Goal: Information Seeking & Learning: Learn about a topic

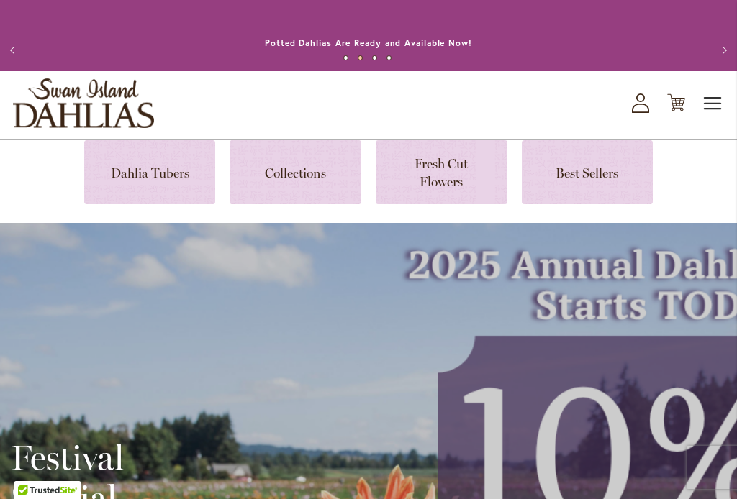
click at [713, 102] on span "Toggle Nav" at bounding box center [713, 103] width 22 height 29
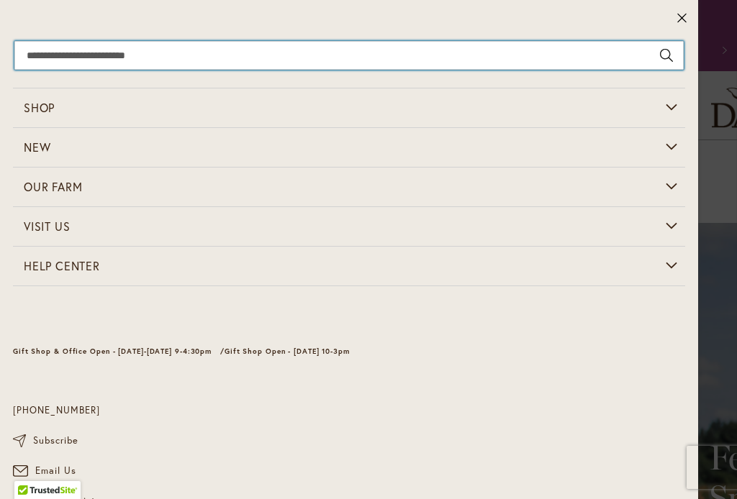
click at [451, 53] on input "Search" at bounding box center [348, 55] width 669 height 29
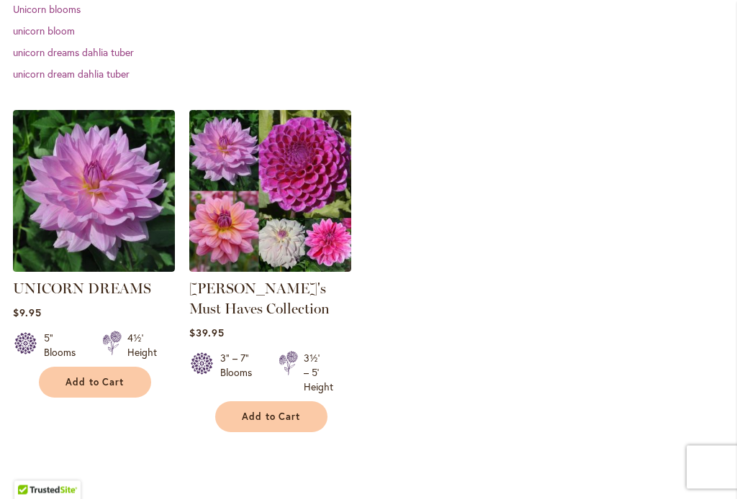
scroll to position [414, 0]
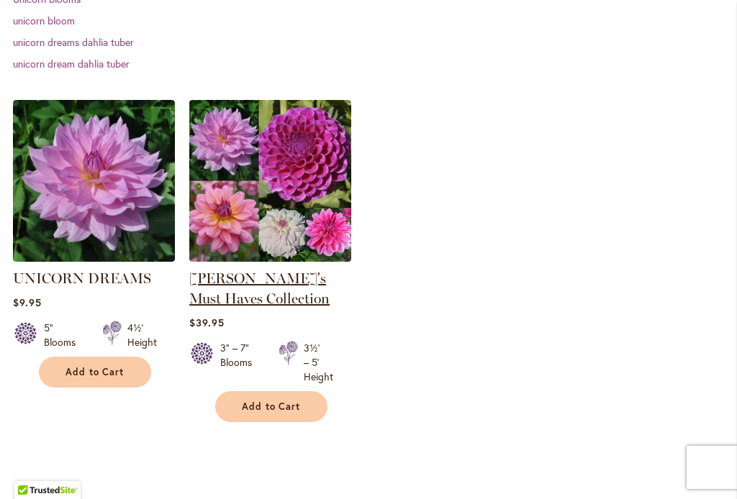
click at [304, 286] on link "[PERSON_NAME]'s Must Haves Collection" at bounding box center [259, 288] width 140 height 37
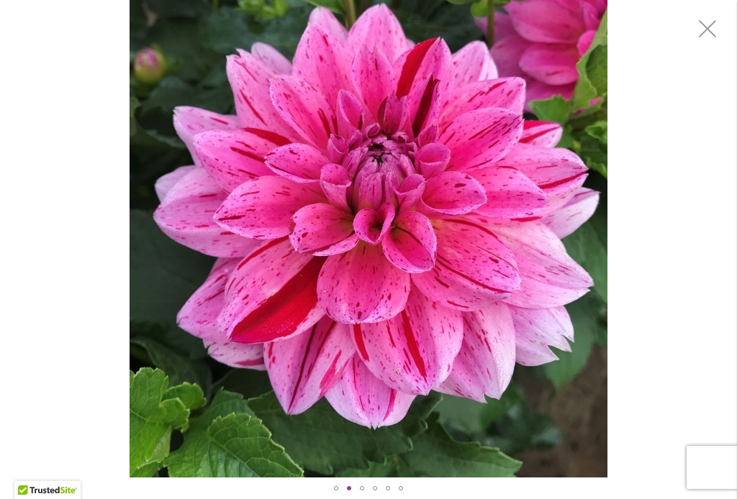
click at [653, 285] on div "CHA CHING" at bounding box center [368, 239] width 737 height 478
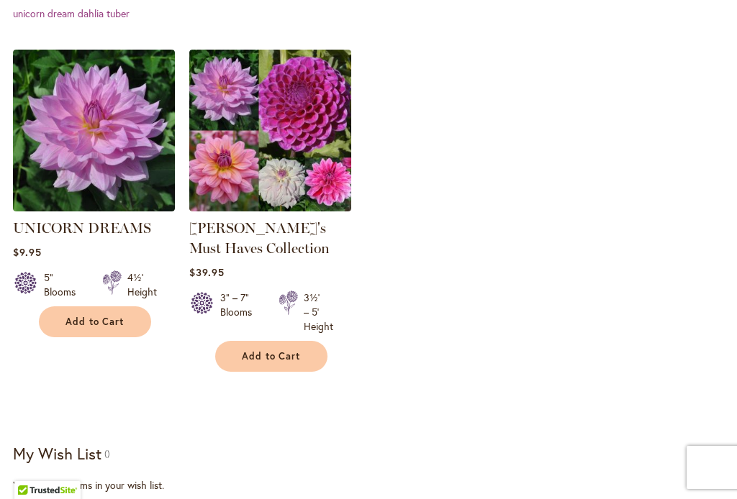
scroll to position [436, 0]
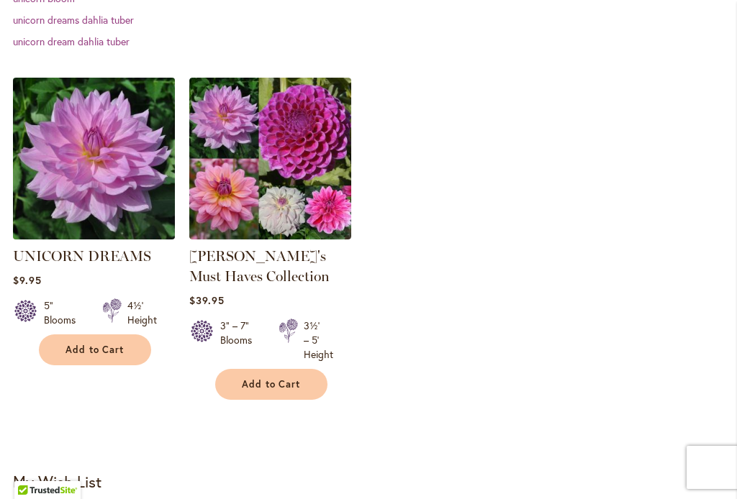
click at [94, 193] on img at bounding box center [94, 158] width 170 height 170
click at [119, 189] on img at bounding box center [94, 158] width 170 height 170
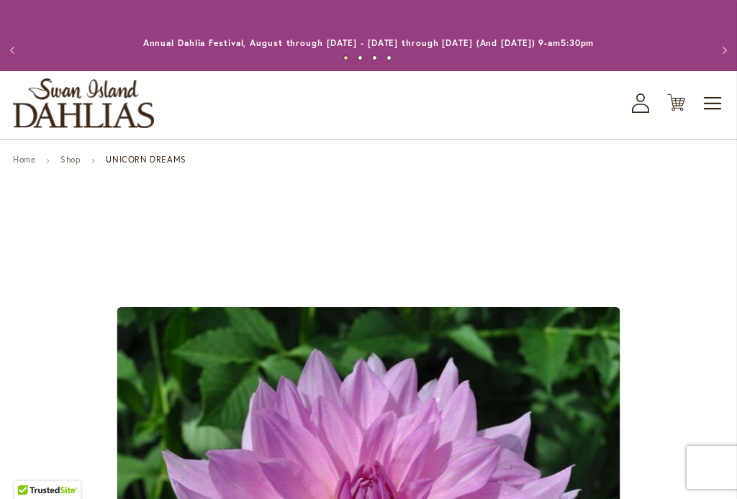
click at [17, 47] on button "Previous" at bounding box center [14, 50] width 29 height 29
click at [76, 163] on link "Shop" at bounding box center [70, 159] width 20 height 11
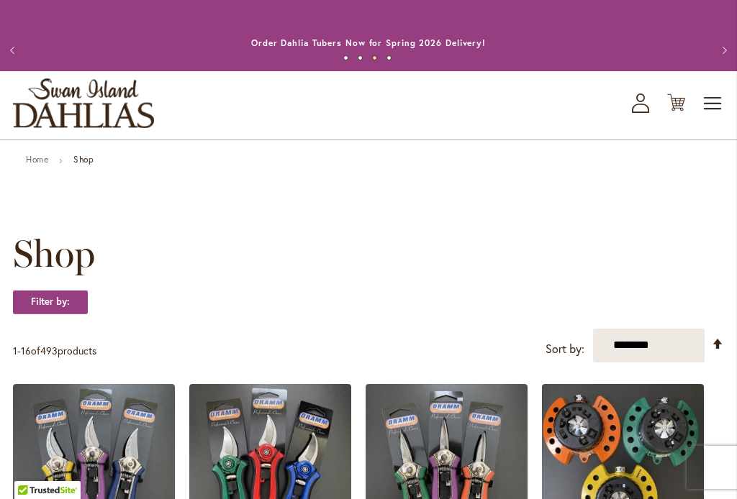
click at [715, 104] on span "Toggle Nav" at bounding box center [713, 103] width 22 height 29
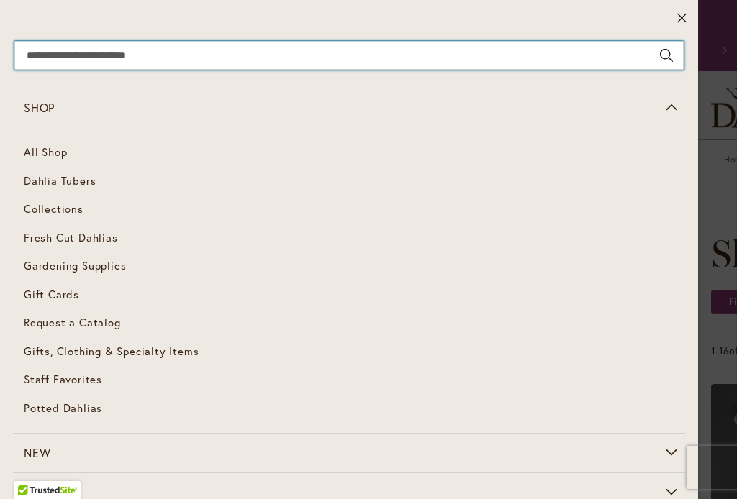
click at [335, 63] on input "Search" at bounding box center [348, 55] width 669 height 29
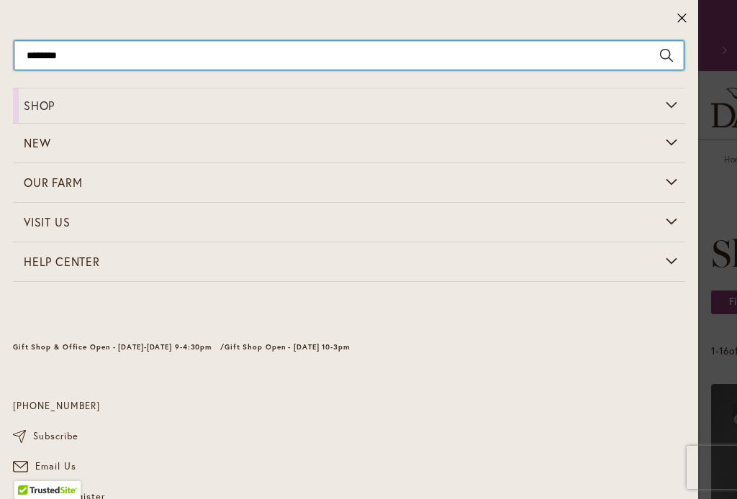
type input "*********"
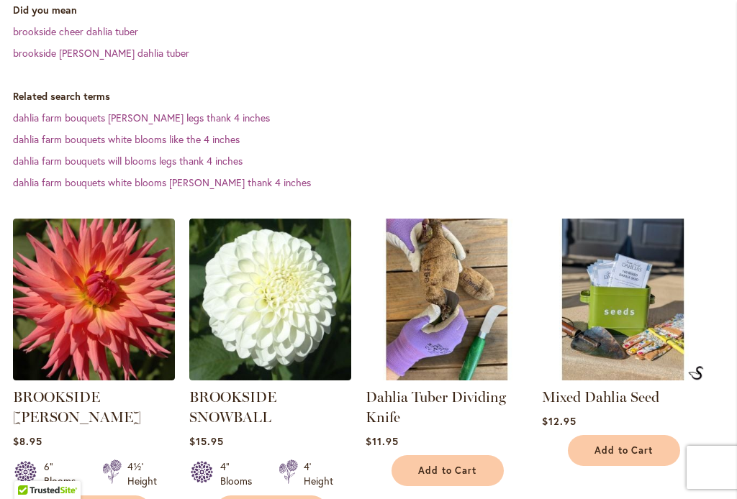
scroll to position [434, 0]
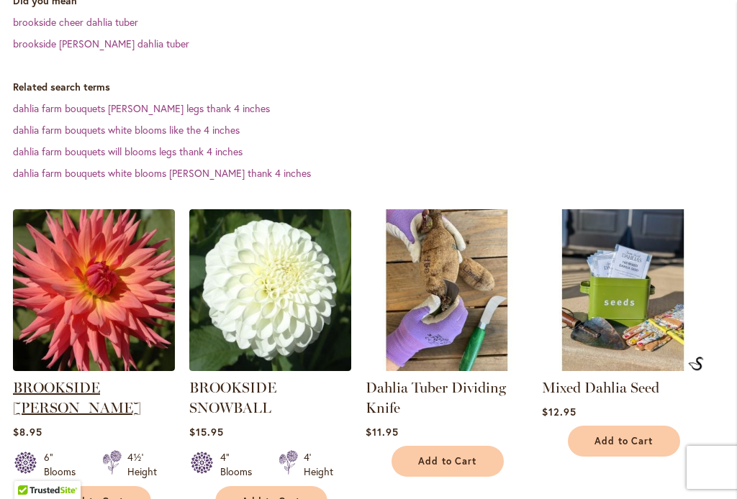
click at [120, 390] on link "BROOKSIDE [PERSON_NAME]" at bounding box center [77, 397] width 128 height 37
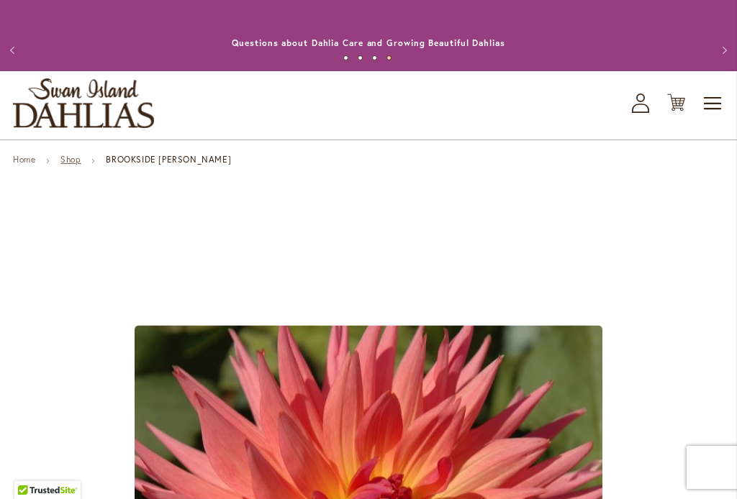
click at [75, 160] on link "Shop" at bounding box center [70, 159] width 20 height 11
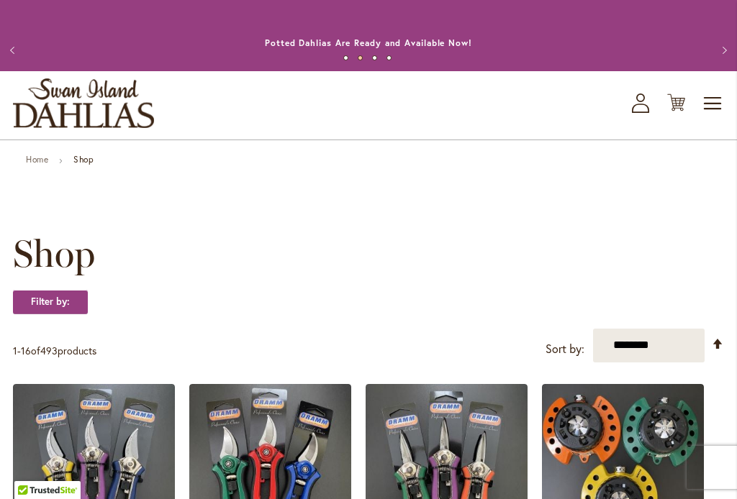
click at [91, 163] on strong "Shop" at bounding box center [83, 159] width 20 height 11
click at [80, 160] on strong "Shop" at bounding box center [83, 159] width 20 height 11
click at [19, 50] on button "Previous" at bounding box center [14, 50] width 29 height 29
click at [7, 53] on button "Previous" at bounding box center [14, 50] width 29 height 29
click at [717, 107] on span "Toggle Nav" at bounding box center [713, 103] width 22 height 29
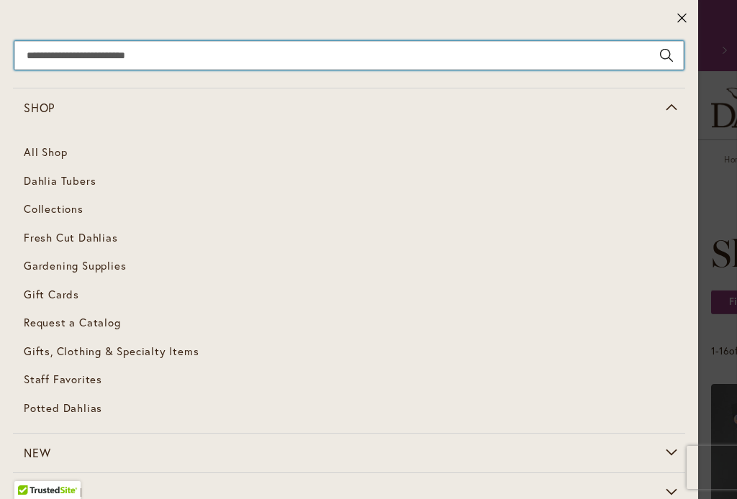
click at [296, 51] on input "Search" at bounding box center [348, 55] width 669 height 29
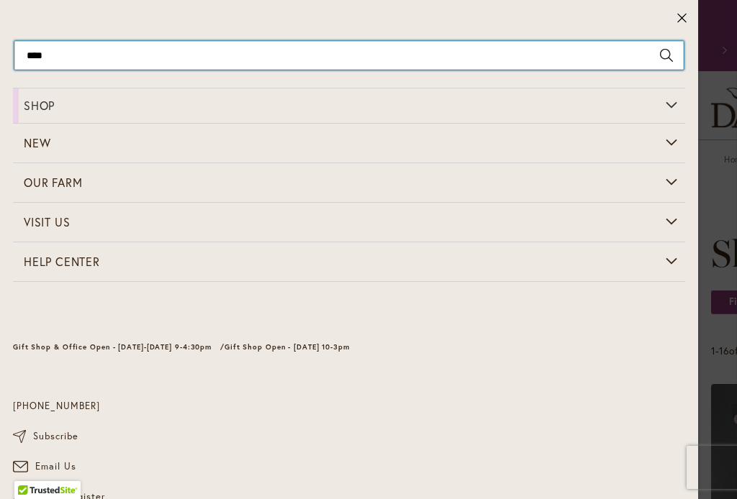
type input "*****"
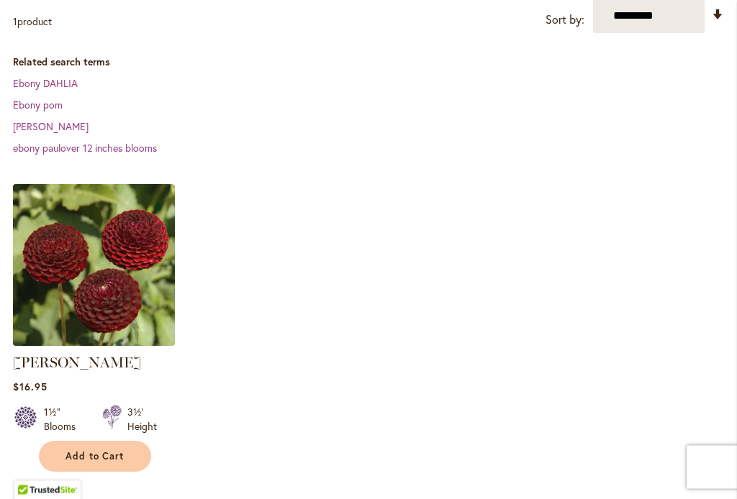
scroll to position [330, 0]
click at [130, 291] on img at bounding box center [94, 265] width 170 height 170
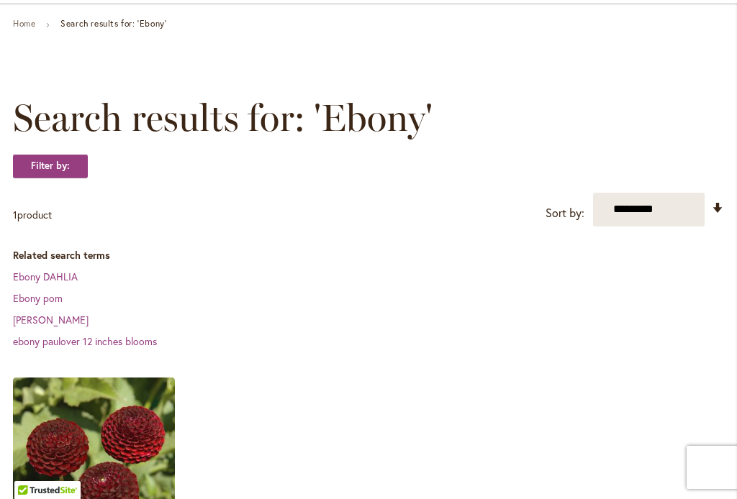
scroll to position [123, 0]
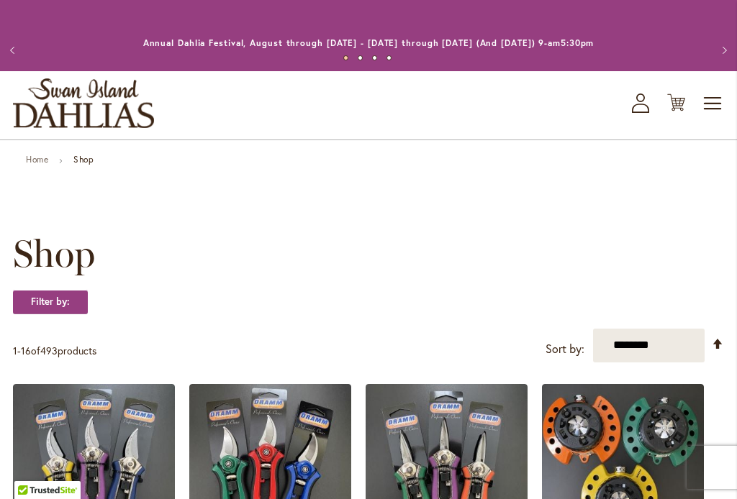
click at [85, 160] on strong "Shop" at bounding box center [83, 159] width 20 height 11
click at [711, 109] on span "Toggle Nav" at bounding box center [713, 103] width 22 height 29
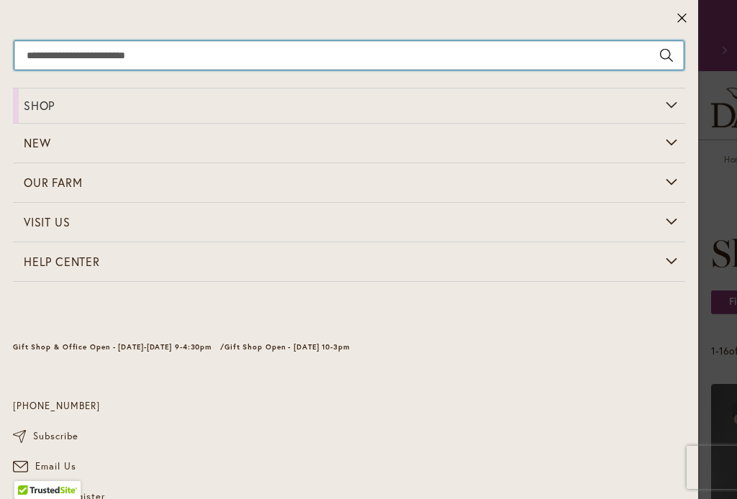
click at [291, 53] on input "Search" at bounding box center [348, 55] width 669 height 29
type input "****"
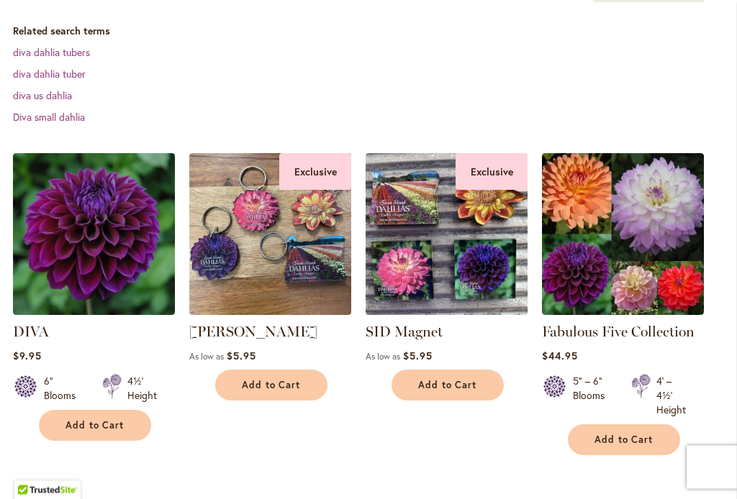
scroll to position [394, 0]
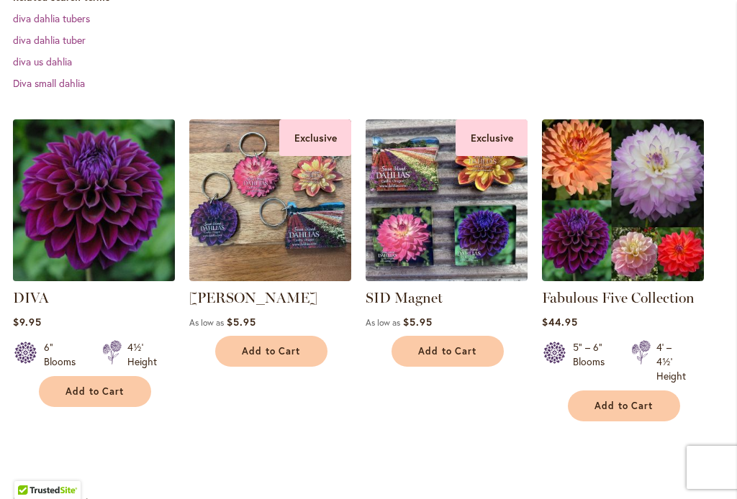
click at [125, 221] on img at bounding box center [94, 200] width 170 height 170
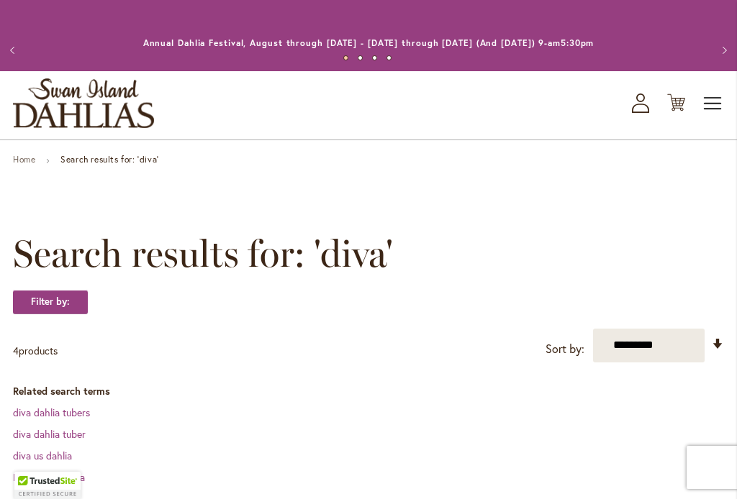
click at [712, 104] on span "Toggle Nav" at bounding box center [713, 103] width 22 height 29
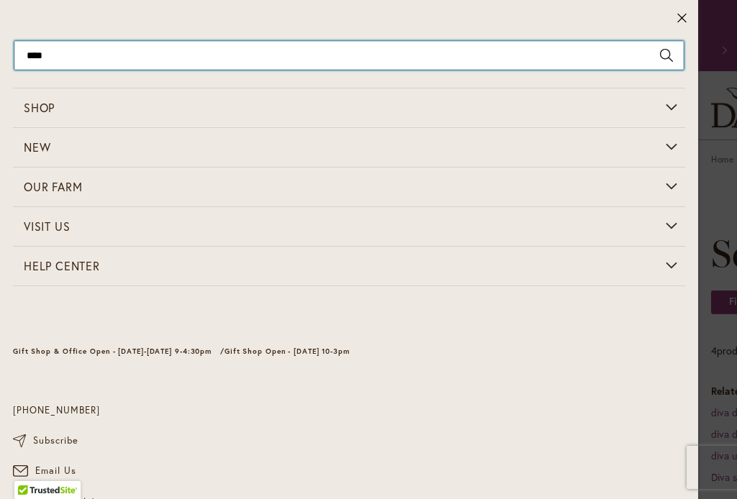
click at [181, 53] on input "****" at bounding box center [348, 55] width 669 height 29
type input "*"
type input "********"
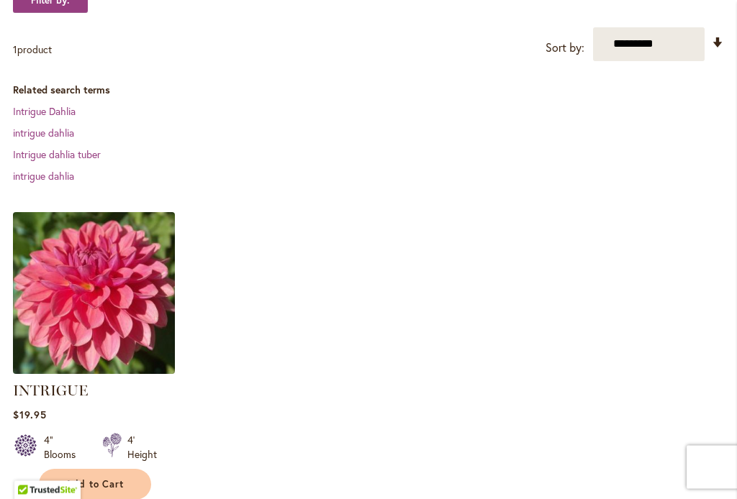
scroll to position [302, 0]
click at [105, 314] on img at bounding box center [94, 293] width 170 height 170
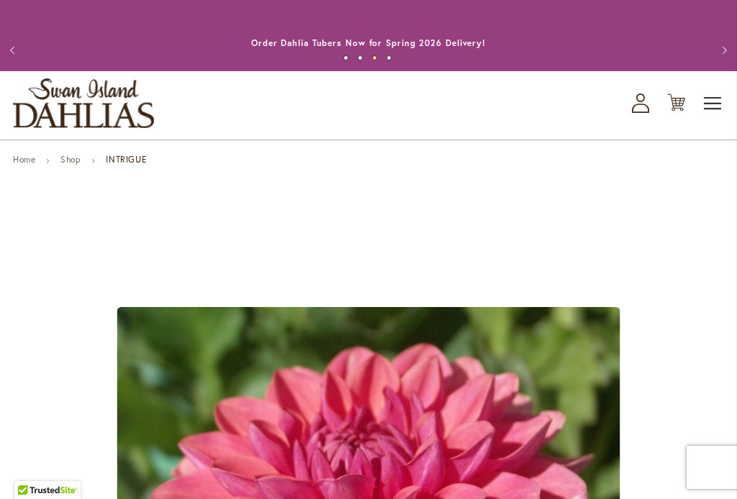
click at [715, 99] on span "Toggle Nav" at bounding box center [713, 103] width 22 height 29
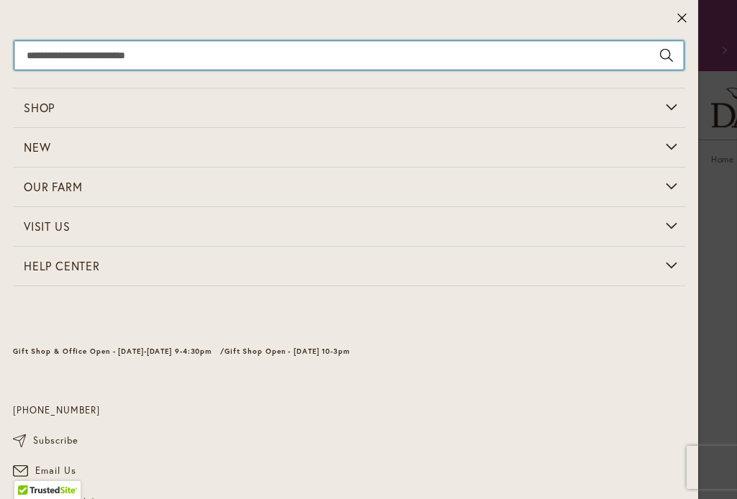
click at [202, 61] on input "Search" at bounding box center [348, 55] width 669 height 29
type input "******"
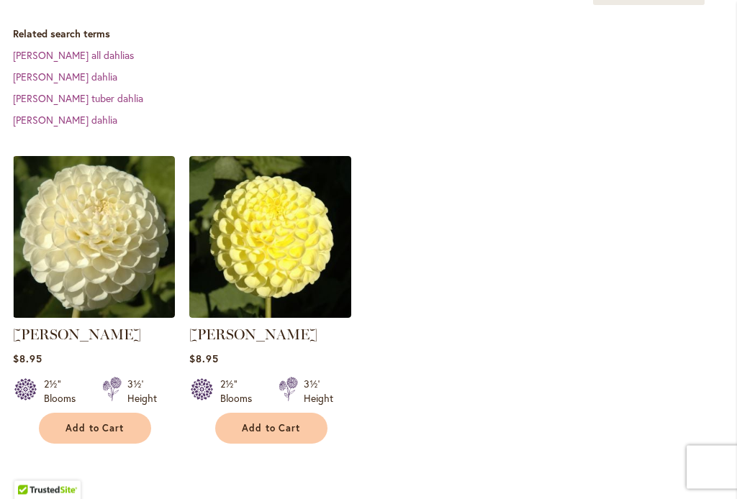
scroll to position [358, 0]
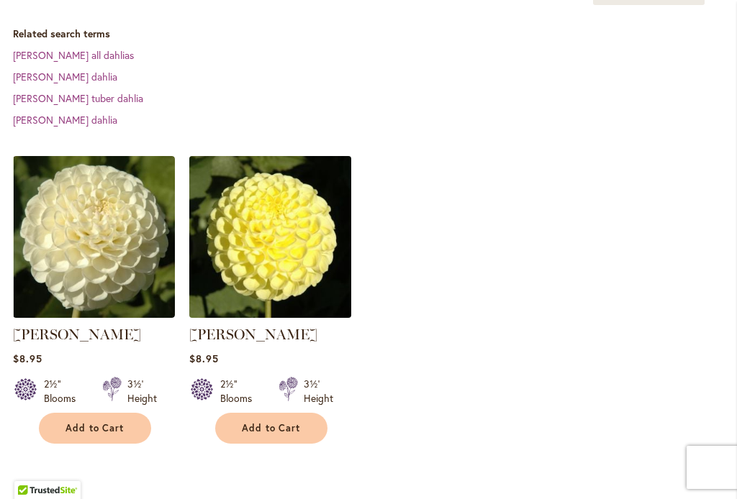
click at [319, 281] on img at bounding box center [270, 237] width 170 height 170
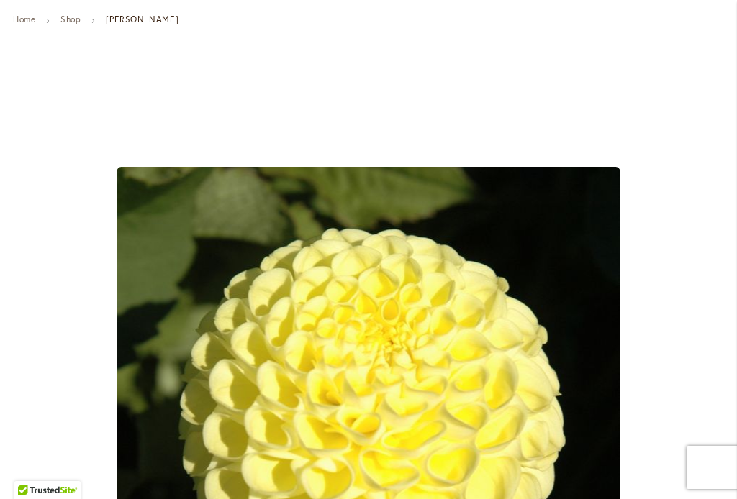
scroll to position [142, 0]
